Goal: Complete application form: Fill out and submit a form for a specific purpose

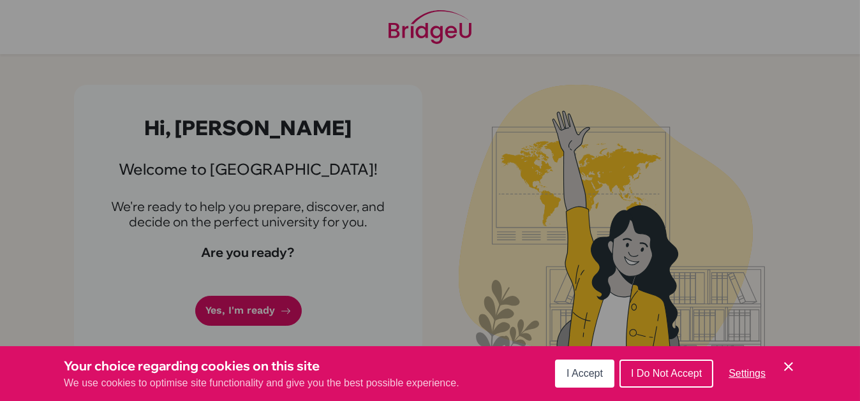
click at [570, 364] on button "I Accept" at bounding box center [584, 374] width 59 height 28
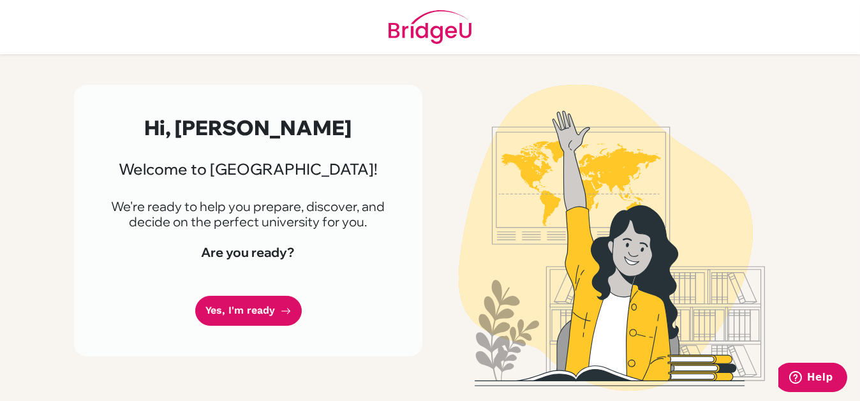
click at [570, 364] on img at bounding box center [611, 238] width 727 height 306
click at [269, 306] on link "Yes, I'm ready" at bounding box center [248, 311] width 107 height 30
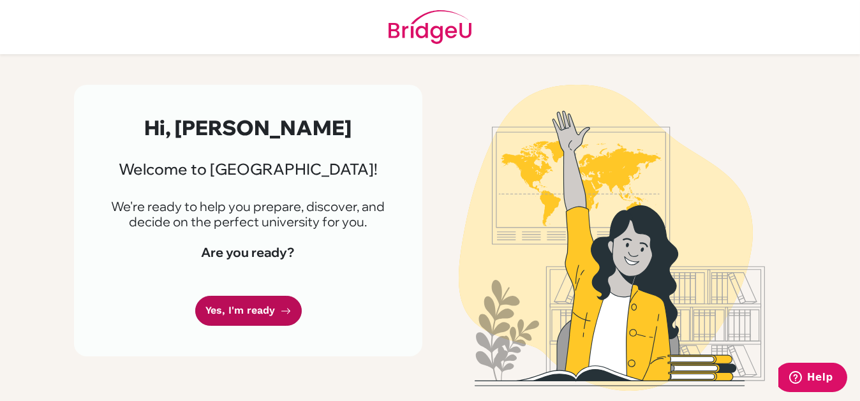
click at [269, 306] on link "Yes, I'm ready" at bounding box center [248, 311] width 107 height 30
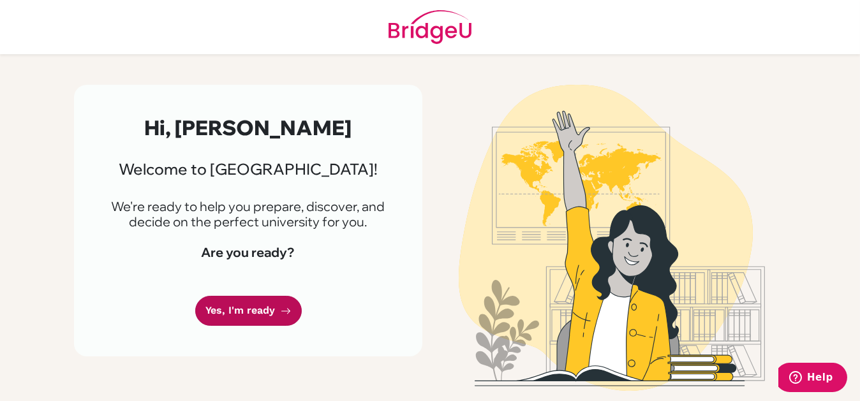
click at [269, 306] on link "Yes, I'm ready" at bounding box center [248, 311] width 107 height 30
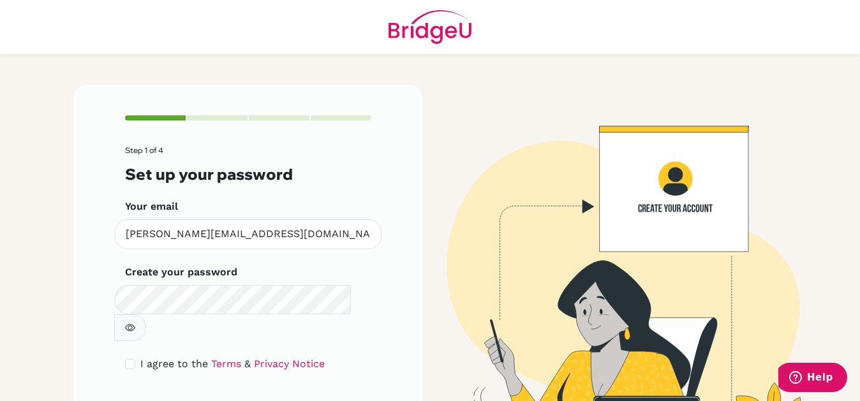
click at [135, 323] on icon "button" at bounding box center [130, 328] width 10 height 10
click at [129, 359] on input "checkbox" at bounding box center [130, 364] width 10 height 10
checkbox input "true"
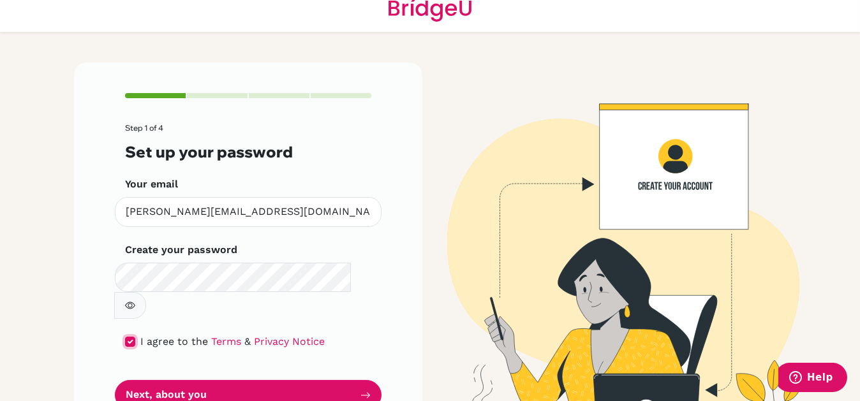
scroll to position [44, 0]
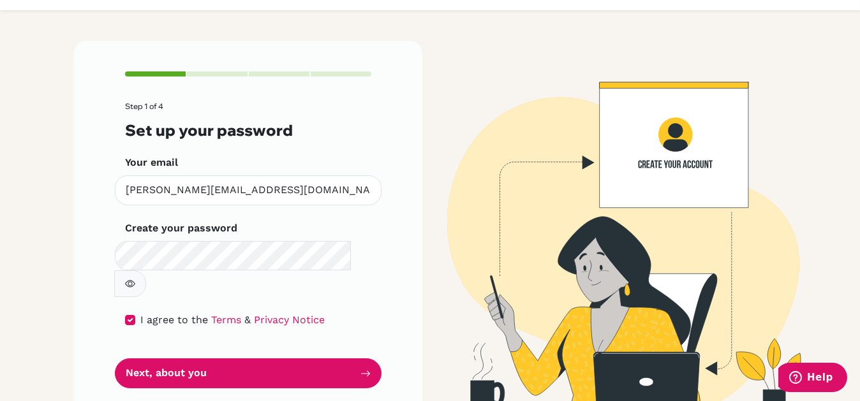
click at [135, 279] on icon "button" at bounding box center [130, 284] width 10 height 10
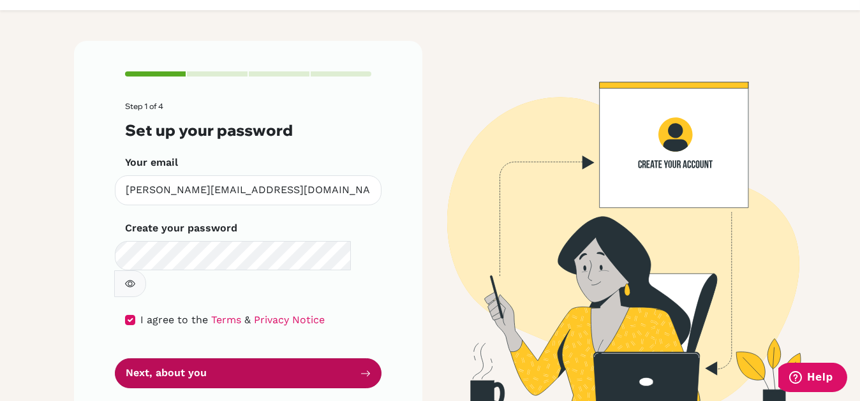
click at [217, 358] on button "Next, about you" at bounding box center [248, 373] width 267 height 30
